Goal: Task Accomplishment & Management: Manage account settings

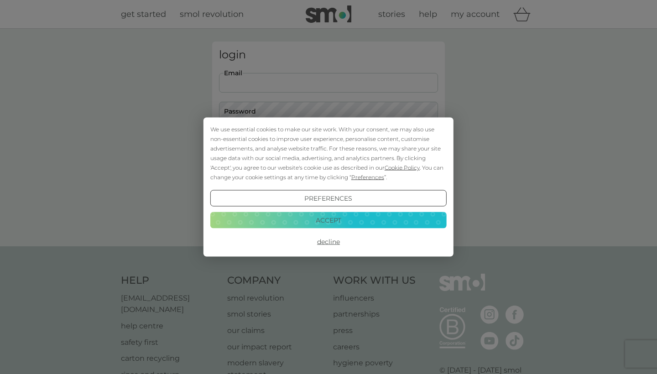
type input "[EMAIL_ADDRESS][DOMAIN_NAME]"
click at [328, 143] on button "Login" at bounding box center [328, 143] width 219 height 26
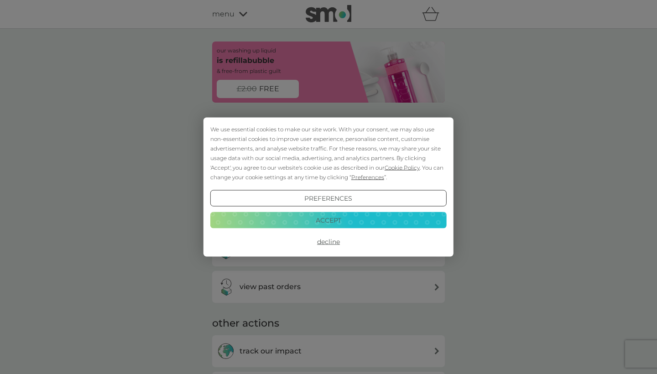
click at [349, 219] on button "Accept" at bounding box center [328, 220] width 236 height 16
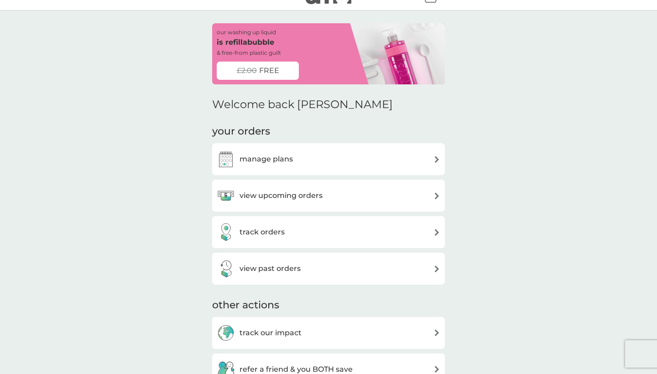
scroll to position [32, 0]
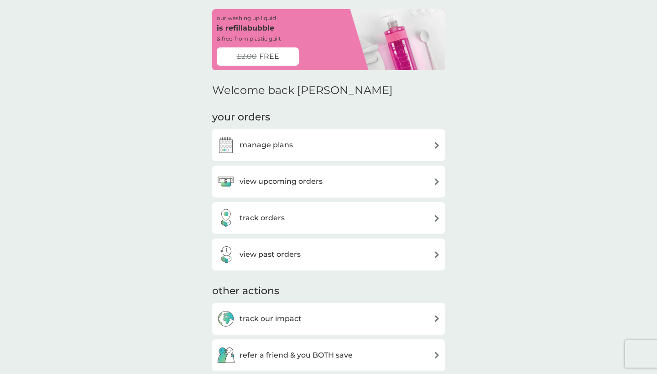
click at [428, 183] on div "view upcoming orders" at bounding box center [329, 181] width 224 height 18
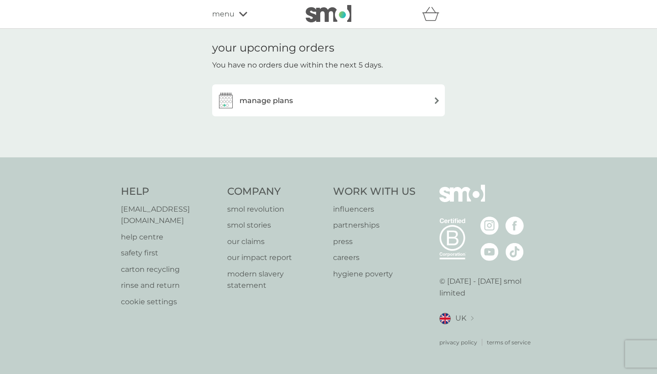
click at [286, 101] on h3 "manage plans" at bounding box center [266, 101] width 53 height 12
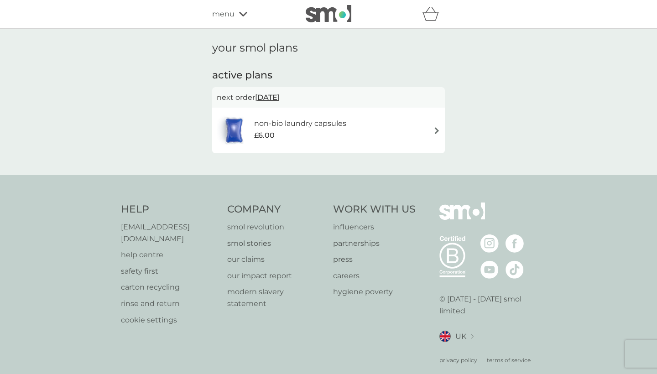
click at [231, 14] on span "menu" at bounding box center [223, 14] width 22 height 12
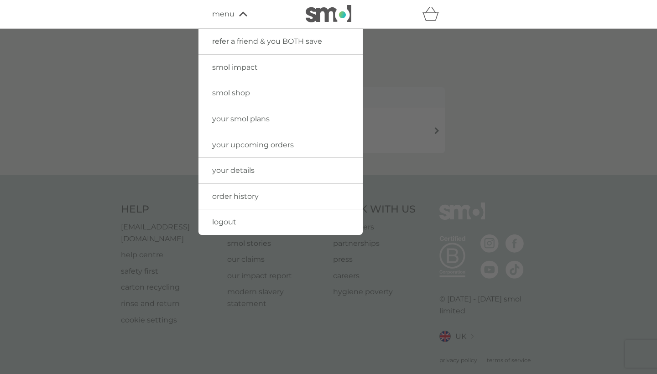
click at [226, 218] on span "logout" at bounding box center [224, 222] width 24 height 9
